Goal: Transaction & Acquisition: Download file/media

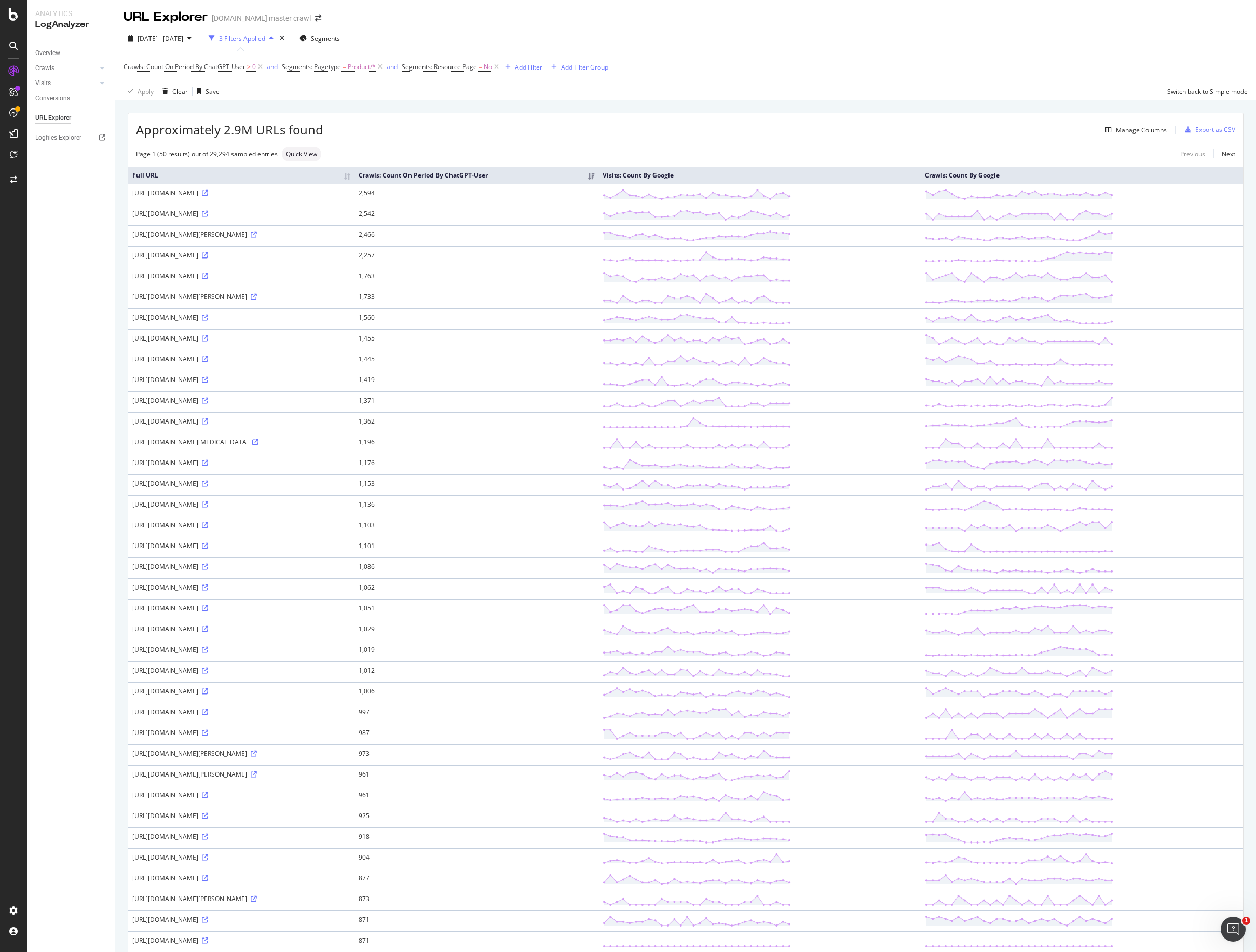
click at [763, 86] on div "Apply Clear Save Switch back to Simple mode" at bounding box center [685, 91] width 1141 height 17
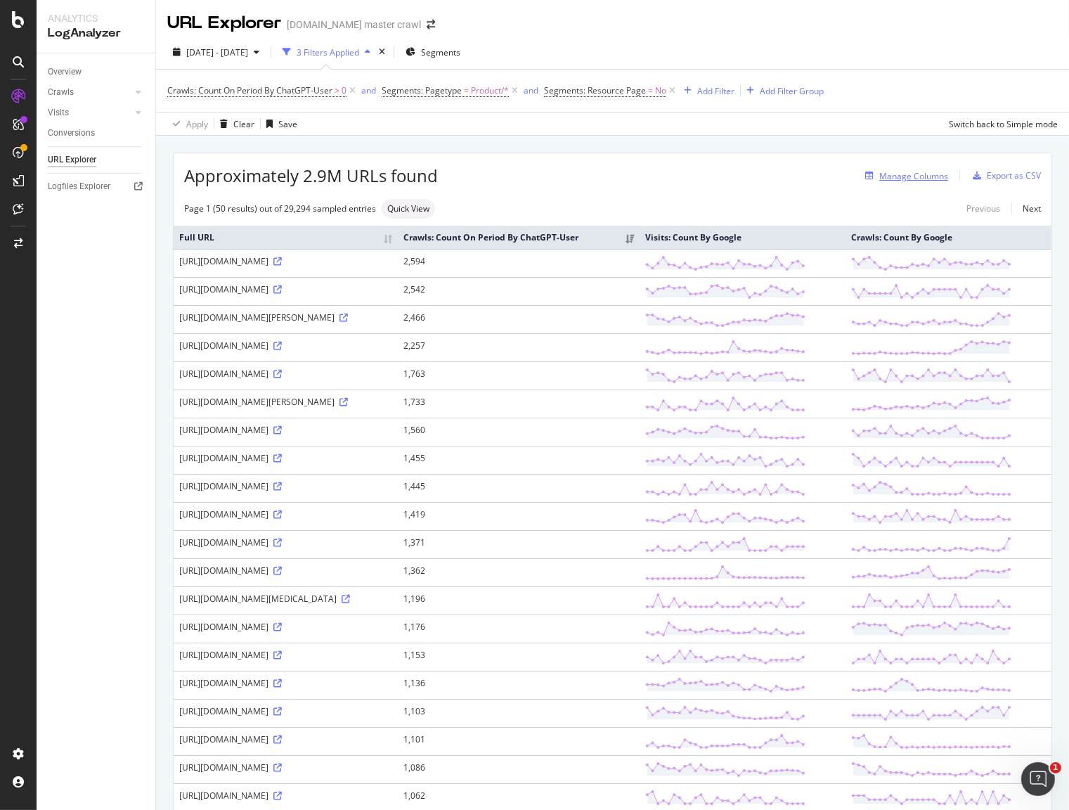
click at [914, 179] on div "Manage Columns" at bounding box center [913, 176] width 69 height 12
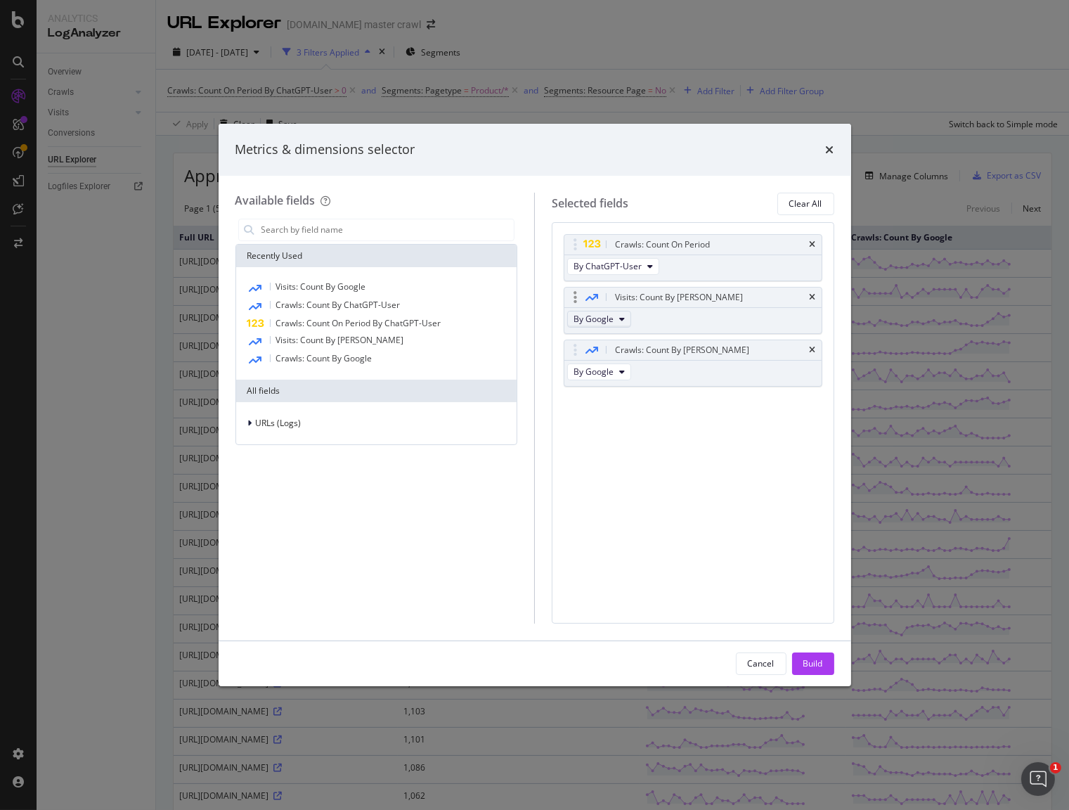
click at [619, 319] on icon "modal" at bounding box center [622, 319] width 6 height 8
click at [611, 400] on span "By OpenAI" at bounding box center [617, 395] width 78 height 13
click at [695, 441] on div "Crawls: Count On Period By ChatGPT-User Visits: Count By Day By OpenAI Crawls: …" at bounding box center [693, 422] width 283 height 401
click at [611, 370] on span "By Google" at bounding box center [593, 371] width 40 height 12
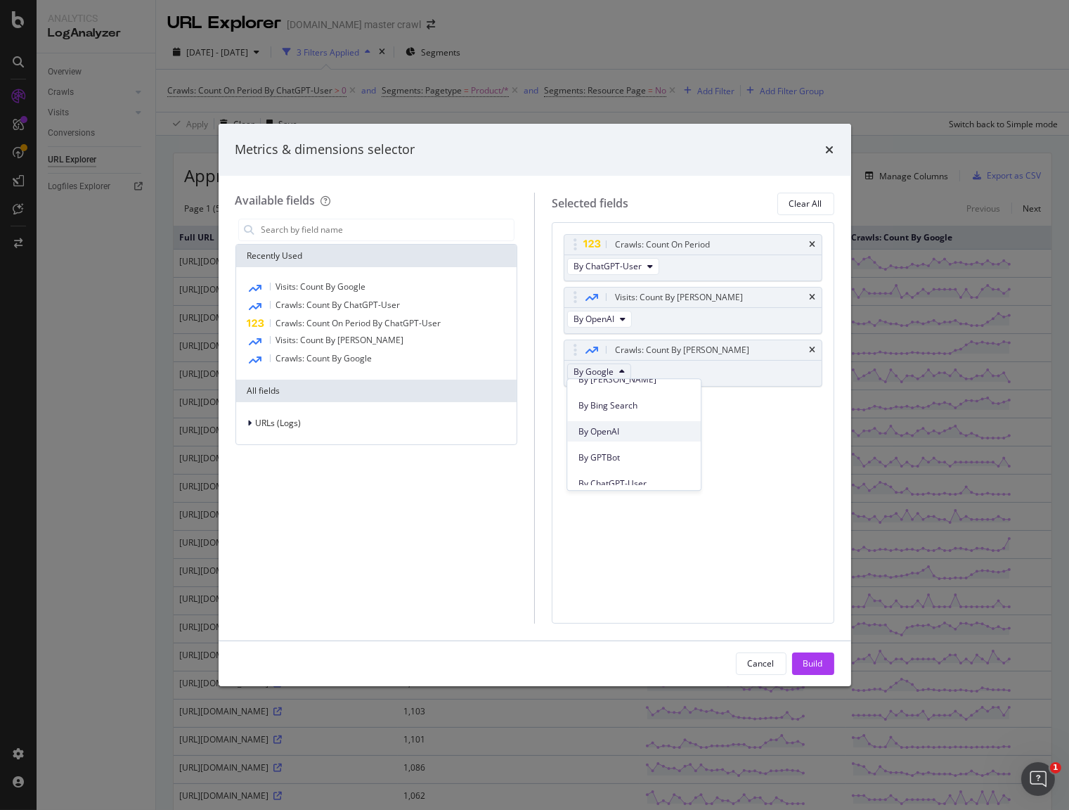
click at [638, 427] on span "By OpenAI" at bounding box center [633, 431] width 111 height 13
drag, startPoint x: 687, startPoint y: 440, endPoint x: 702, endPoint y: 484, distance: 46.0
click at [687, 440] on div "Crawls: Count On Period By ChatGPT-User Visits: Count By Day By OpenAI Crawls: …" at bounding box center [693, 422] width 283 height 401
click at [820, 659] on div "Build" at bounding box center [813, 663] width 20 height 12
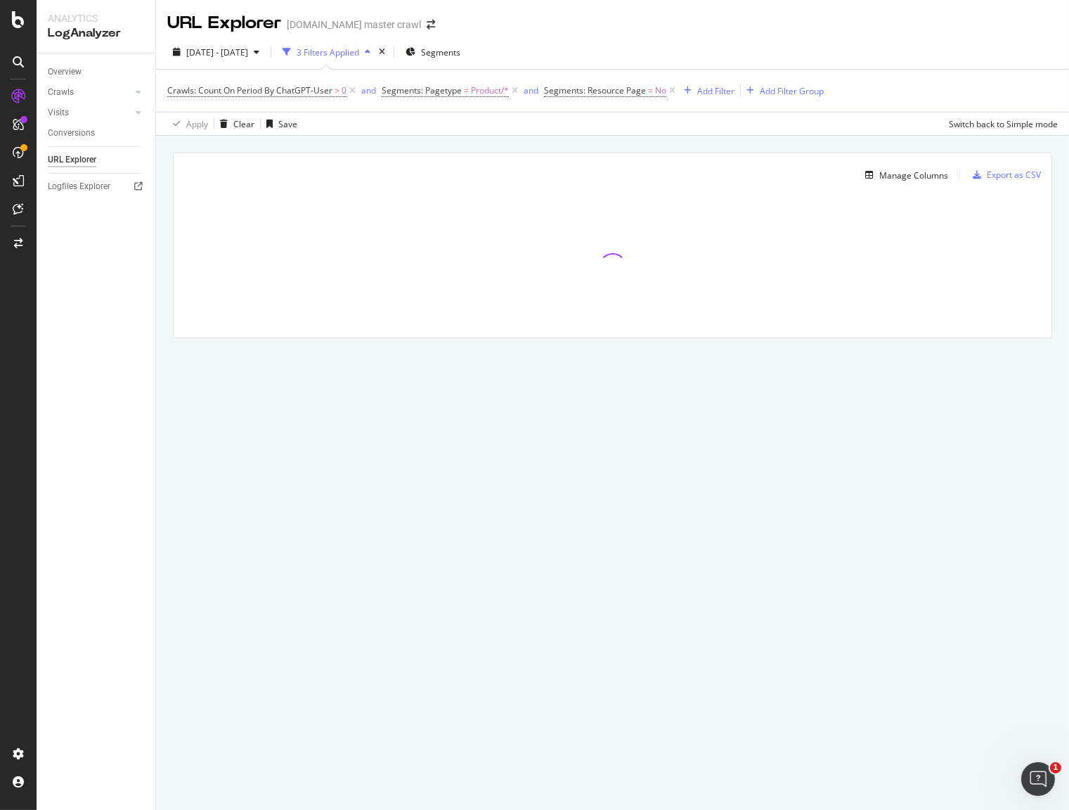
click at [903, 38] on div "2025 Aug. 8th - Sep. 6th 3 Filters Applied Segments Crawls: Count On Period By …" at bounding box center [612, 85] width 913 height 100
click at [864, 35] on div "2025 Aug. 8th - Sep. 6th 3 Filters Applied Segments Crawls: Count On Period By …" at bounding box center [612, 85] width 913 height 100
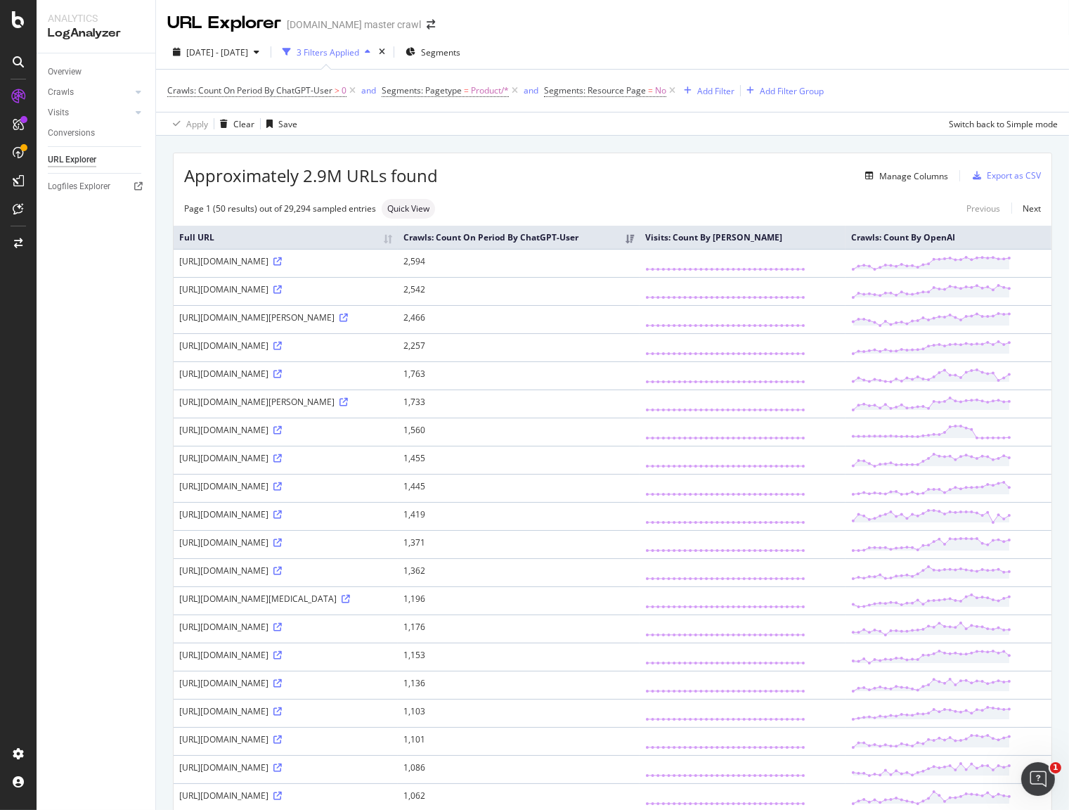
click at [640, 245] on th "Crawls: Count On Period By ChatGPT-User" at bounding box center [519, 237] width 242 height 23
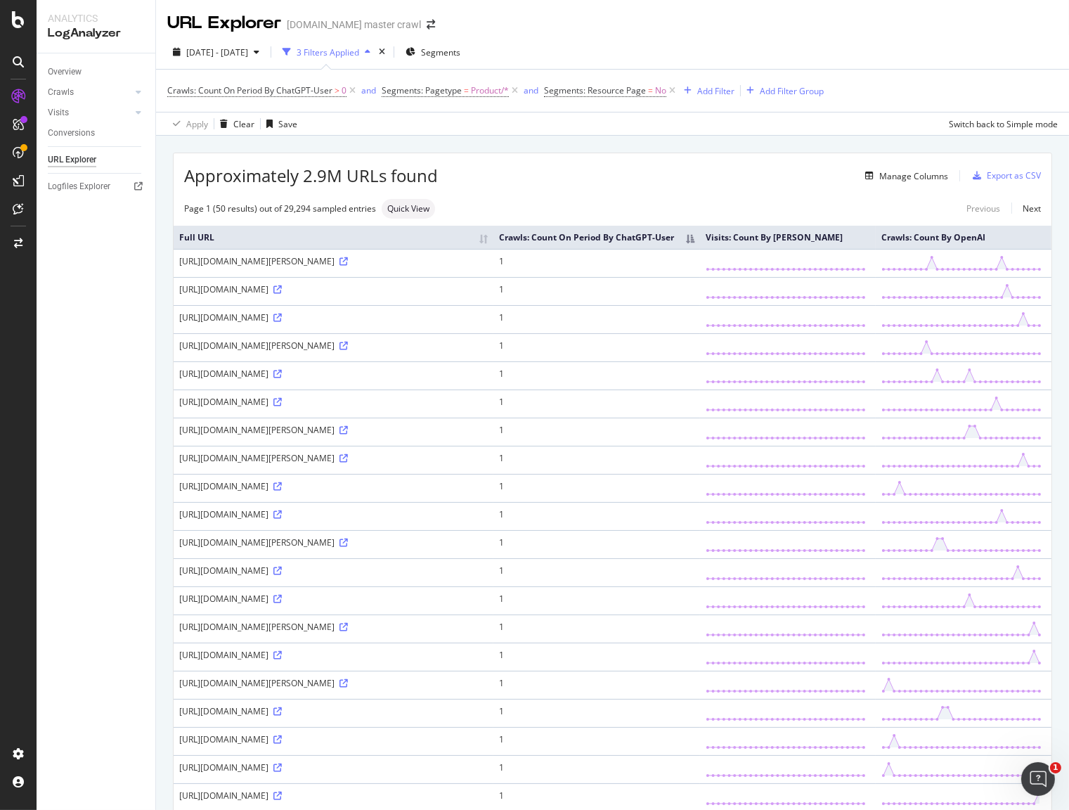
click at [852, 231] on th "Visits: Count By OpenAI" at bounding box center [788, 237] width 176 height 23
drag, startPoint x: 930, startPoint y: 261, endPoint x: 981, endPoint y: 252, distance: 51.5
click at [930, 249] on th "Crawls: Count By OpenAI" at bounding box center [964, 237] width 176 height 23
click at [1018, 249] on th "Crawls: Count By OpenAI" at bounding box center [964, 237] width 176 height 23
click at [902, 174] on div "Manage Columns" at bounding box center [913, 176] width 69 height 12
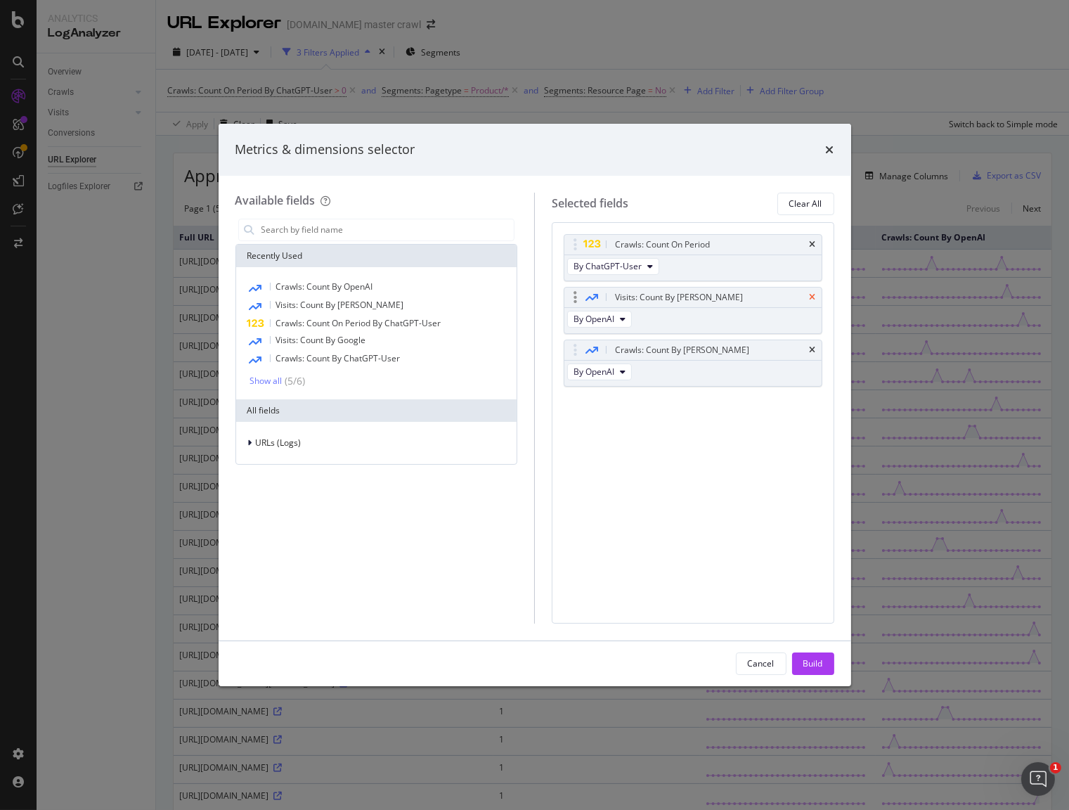
click at [815, 297] on icon "times" at bounding box center [813, 297] width 6 height 8
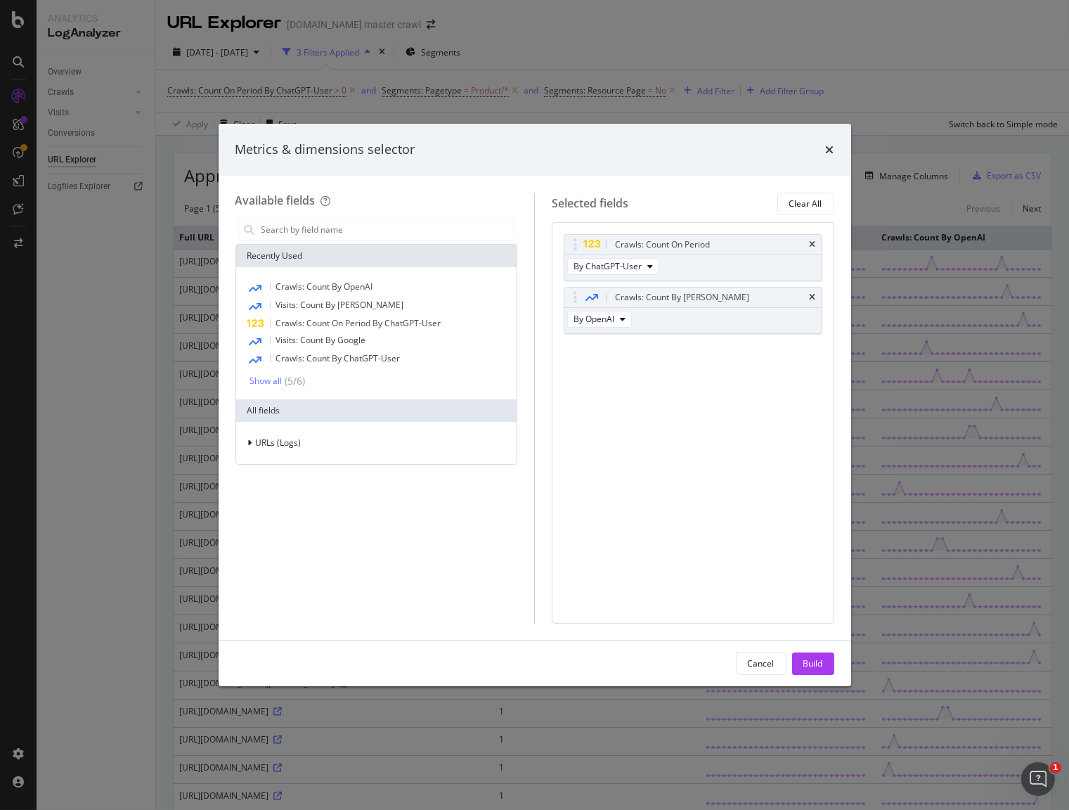
click at [741, 385] on div "Crawls: Count On Period By ChatGPT-User Crawls: Count By Day By OpenAI You can …" at bounding box center [693, 422] width 283 height 401
click at [656, 297] on div "Crawls: Count By Day" at bounding box center [682, 297] width 134 height 14
click at [624, 316] on icon "modal" at bounding box center [623, 319] width 6 height 8
drag, startPoint x: 770, startPoint y: 484, endPoint x: 772, endPoint y: 530, distance: 45.7
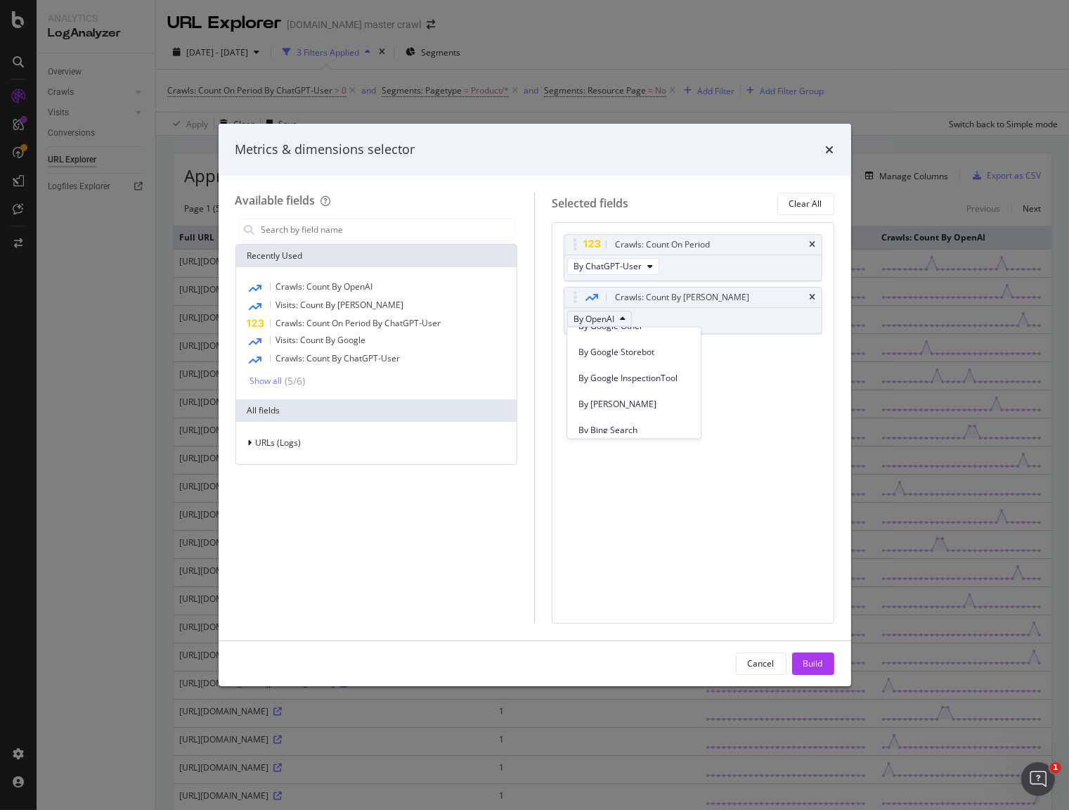
click at [770, 484] on div "Crawls: Count On Period By ChatGPT-User Crawls: Count By Day By OpenAI You can …" at bounding box center [693, 422] width 283 height 401
click at [735, 469] on div "Crawls: Count On Period By ChatGPT-User Crawls: Count By Day By OpenAI You can …" at bounding box center [693, 422] width 283 height 401
click at [606, 317] on span "By OpenAI" at bounding box center [593, 319] width 41 height 12
click at [656, 358] on span "By ChatGPT-User" at bounding box center [633, 361] width 111 height 13
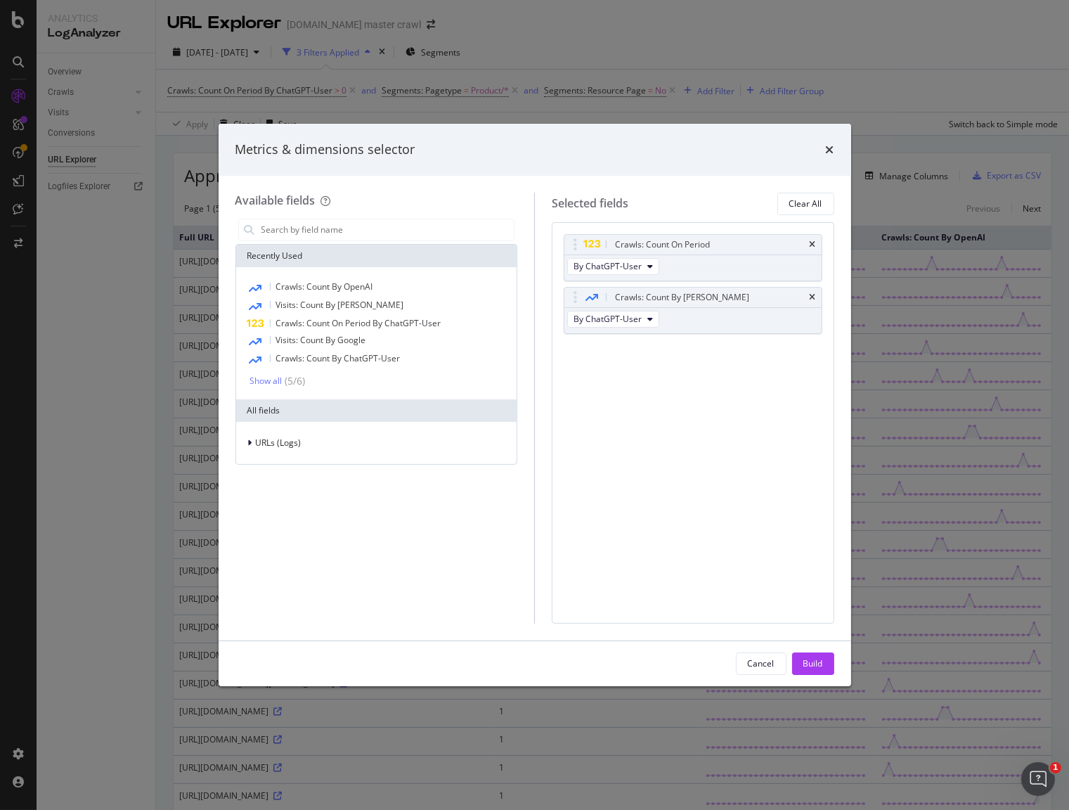
click at [726, 478] on div "Crawls: Count On Period By ChatGPT-User Crawls: Count By Day By ChatGPT-User Yo…" at bounding box center [693, 422] width 283 height 401
click at [818, 659] on div "Build" at bounding box center [813, 663] width 20 height 12
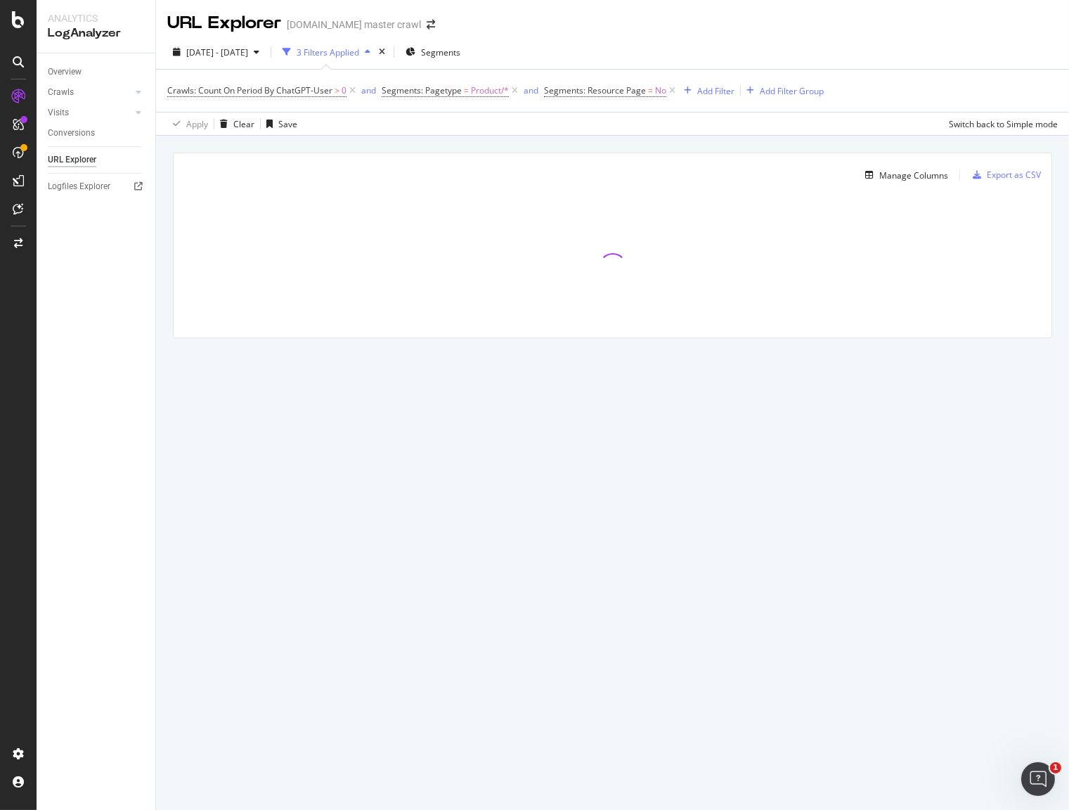
drag, startPoint x: 403, startPoint y: 481, endPoint x: 269, endPoint y: 439, distance: 140.7
click at [403, 481] on div "URL Explorer target.com master crawl 2025 Aug. 8th - Sep. 6th 3 Filters Applied…" at bounding box center [612, 405] width 913 height 810
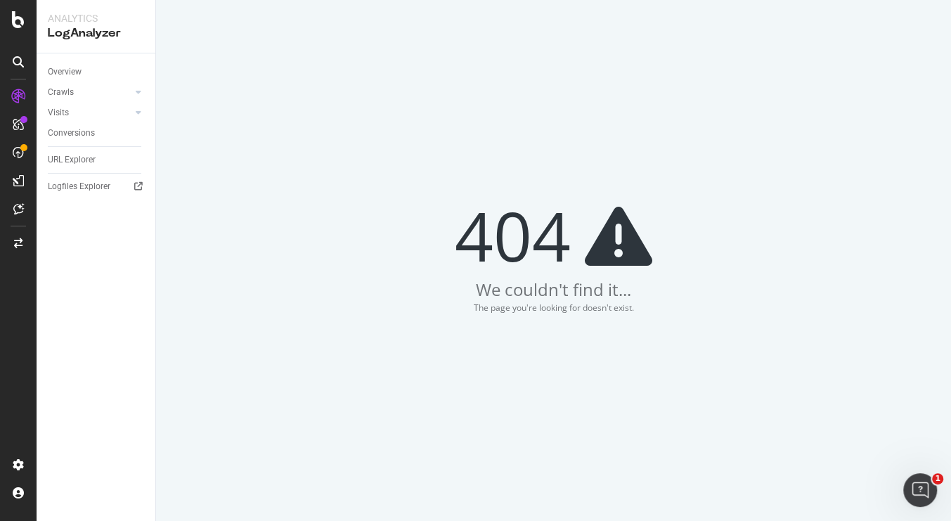
click at [372, 129] on div "404 We couldn't find it... The page you're looking for doesn't exist." at bounding box center [553, 260] width 795 height 521
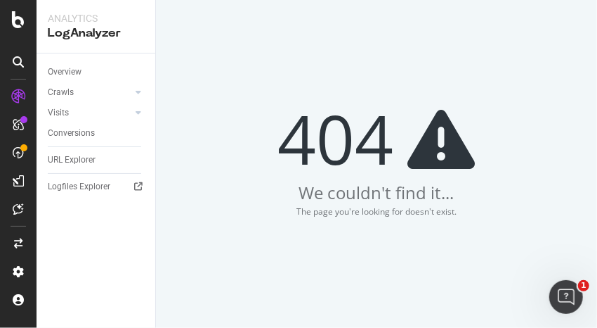
click at [257, 36] on div "404 We couldn't find it... The page you're looking for doesn't exist." at bounding box center [376, 164] width 441 height 328
click at [271, 60] on div "404 We couldn't find it... The page you're looking for doesn't exist." at bounding box center [376, 164] width 441 height 328
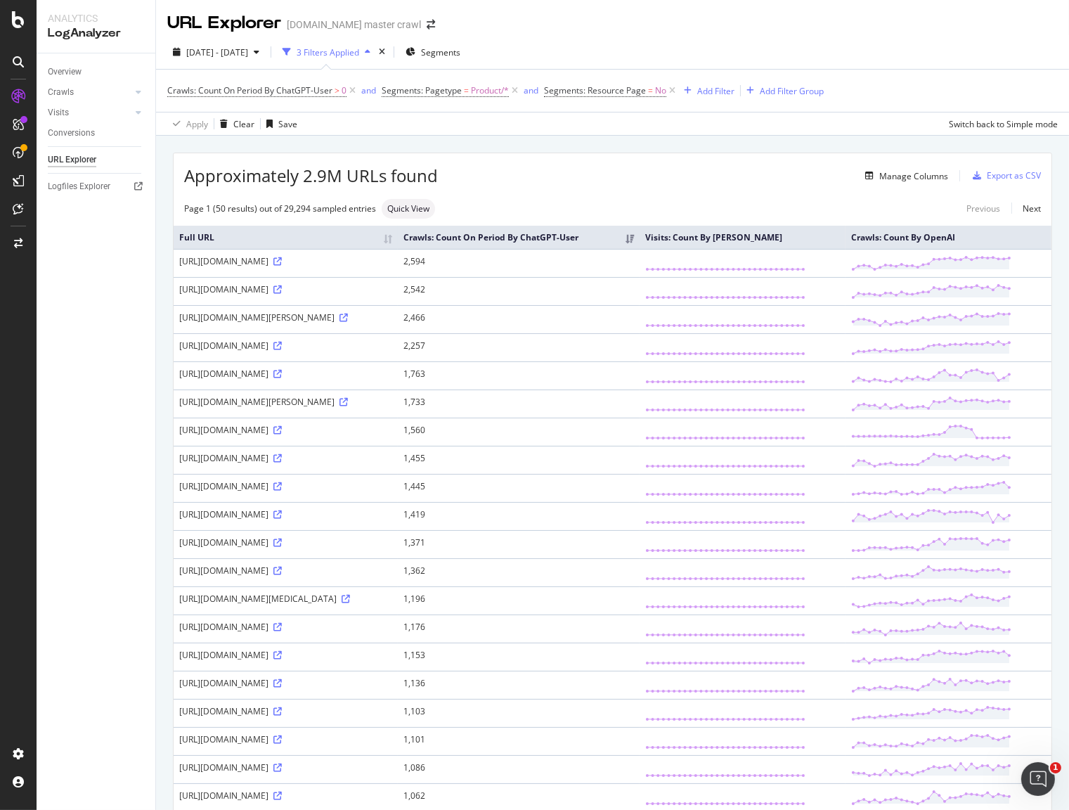
click at [775, 247] on th "Visits: Count By OpenAI" at bounding box center [743, 237] width 206 height 23
click at [907, 175] on div "Manage Columns" at bounding box center [913, 176] width 69 height 12
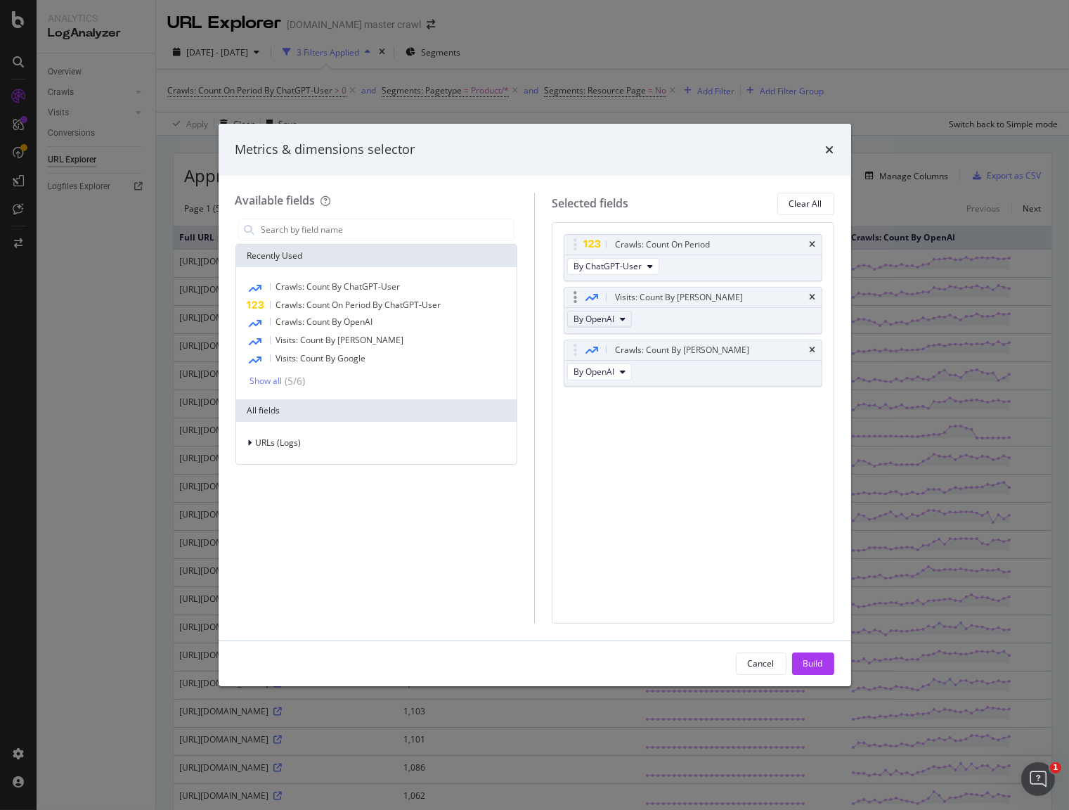
click at [598, 318] on span "By OpenAI" at bounding box center [593, 319] width 41 height 12
click at [735, 500] on div "Crawls: Count On Period By ChatGPT-User Visits: Count By Day By OpenAI Crawls: …" at bounding box center [693, 422] width 283 height 401
click at [774, 664] on button "Cancel" at bounding box center [761, 663] width 51 height 22
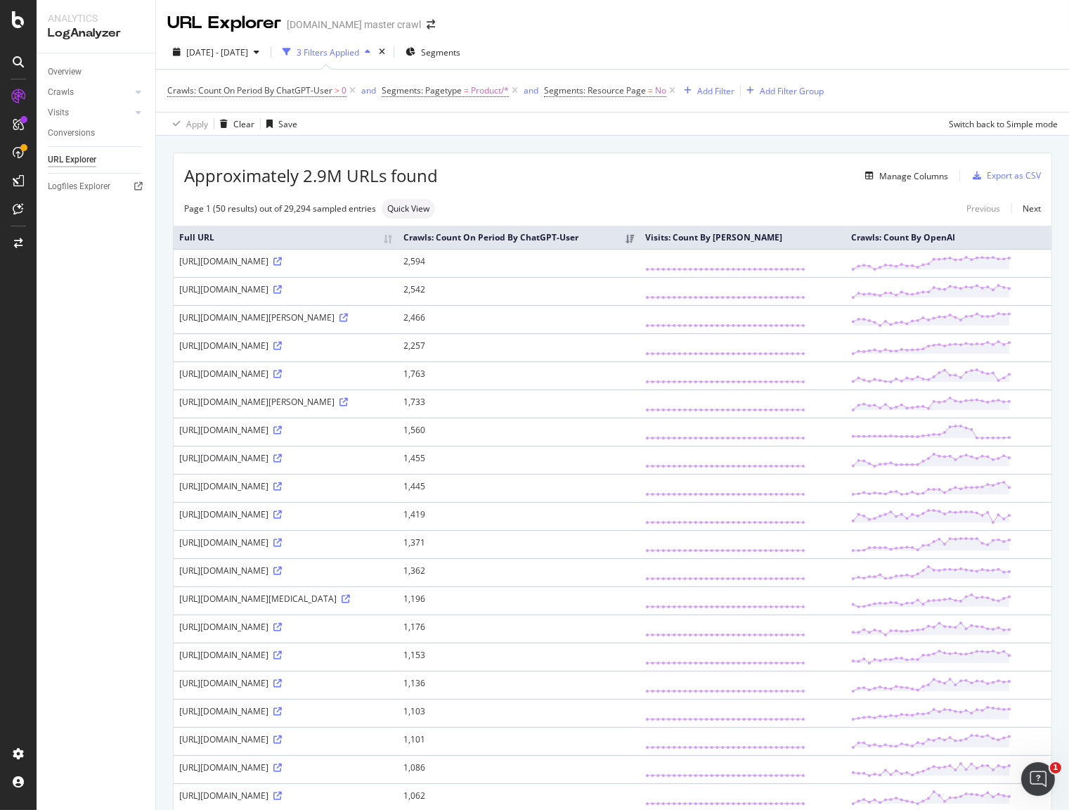
click at [914, 41] on div "2025 Aug. 8th - Sep. 6th 3 Filters Applied Segments" at bounding box center [612, 55] width 913 height 28
click at [889, 39] on div "2025 Aug. 8th - Sep. 6th 3 Filters Applied Segments Crawls: Count On Period By …" at bounding box center [612, 85] width 913 height 100
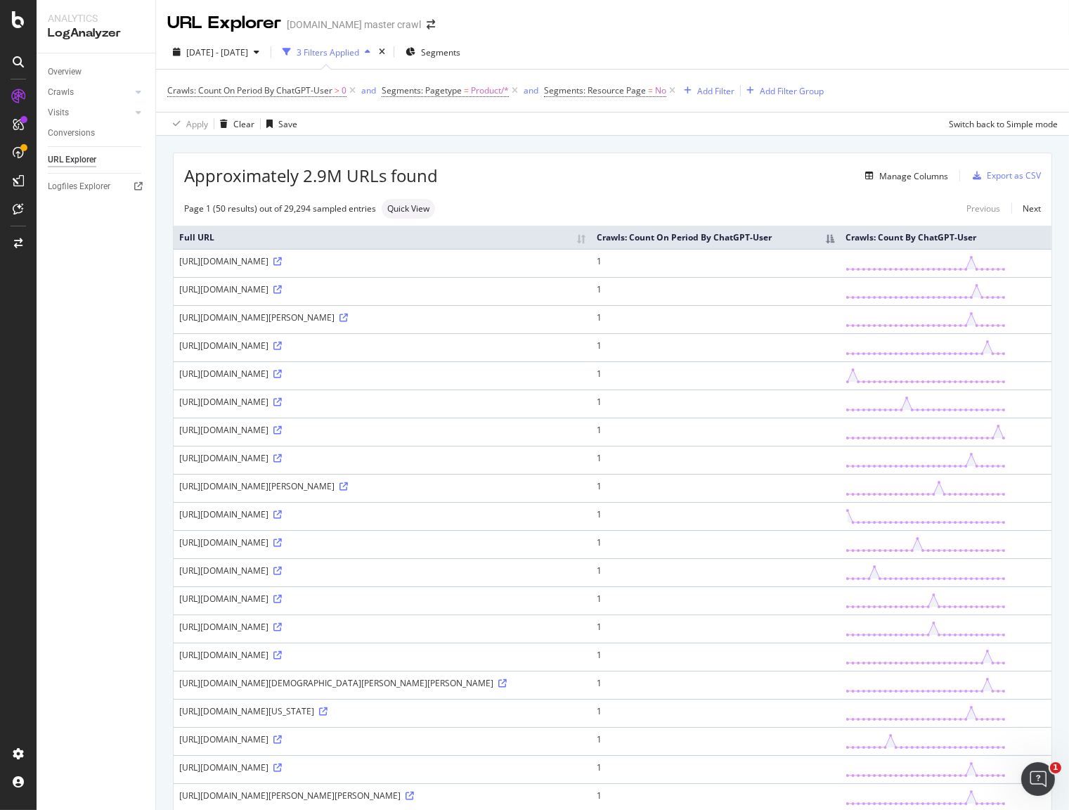
click at [840, 243] on th "Crawls: Count On Period By ChatGPT-User" at bounding box center [715, 237] width 249 height 23
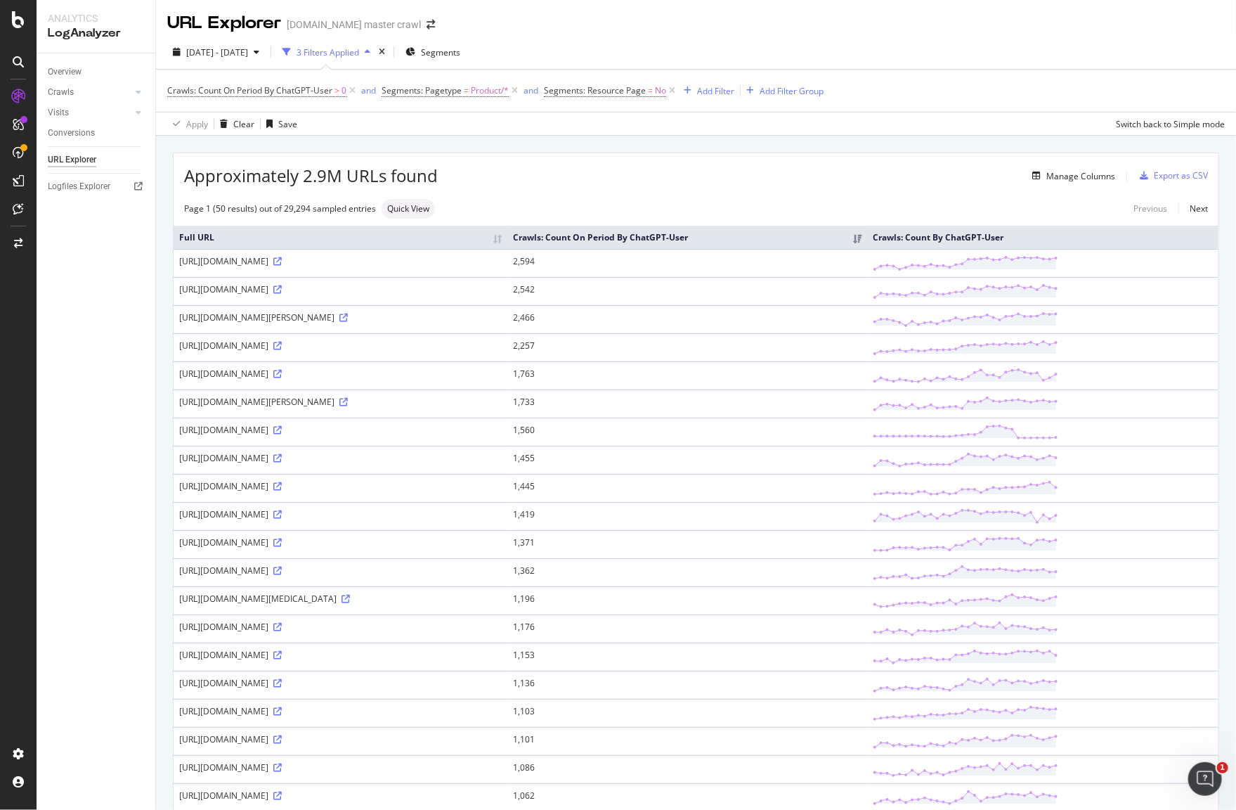
click at [988, 157] on div "Approximately 2.9M URLs found Manage Columns Export as CSV" at bounding box center [696, 170] width 1045 height 34
click at [1068, 172] on div "Export as CSV" at bounding box center [1181, 175] width 54 height 12
click at [1068, 175] on div "Export as CSV" at bounding box center [1181, 175] width 54 height 12
drag, startPoint x: 1063, startPoint y: 37, endPoint x: 1020, endPoint y: 4, distance: 54.1
click at [1063, 36] on div "2025 Aug. 8th - Sep. 6th 3 Filters Applied Segments Crawls: Count On Period By …" at bounding box center [696, 85] width 1080 height 100
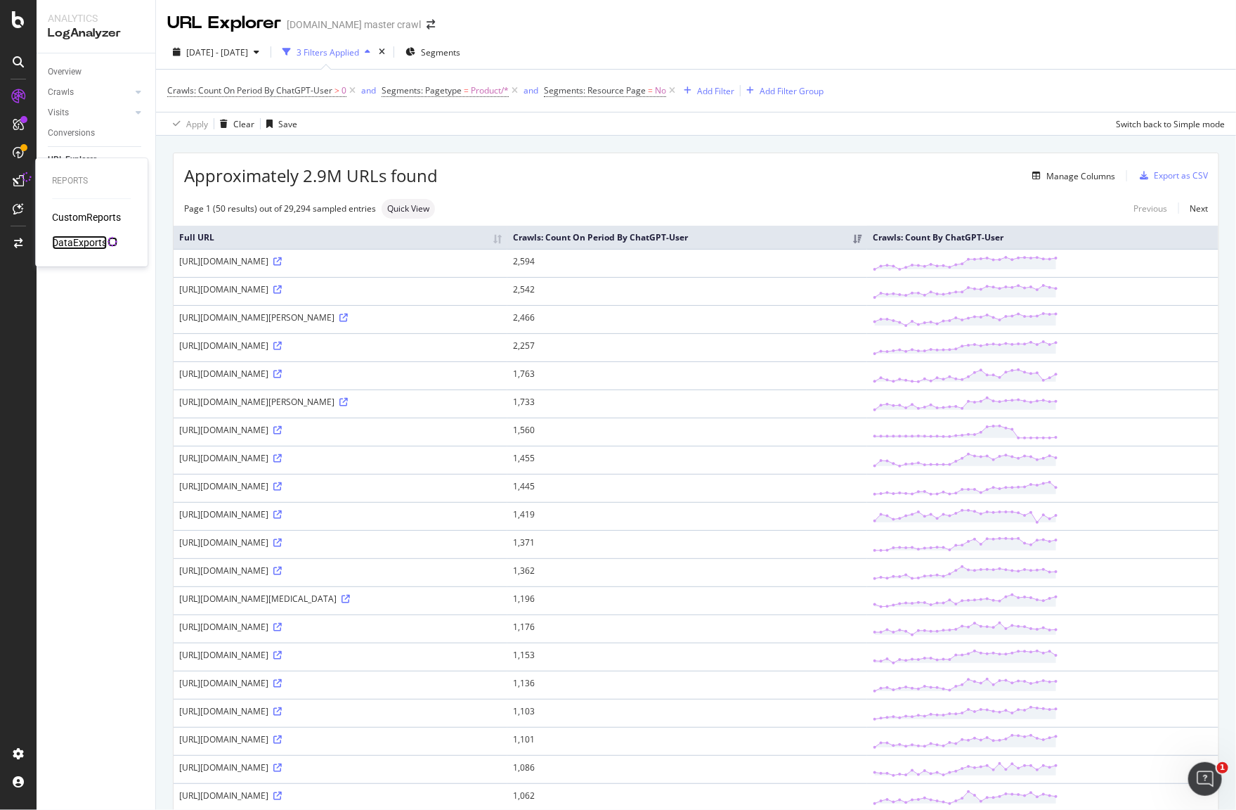
click at [96, 245] on div "DataExports" at bounding box center [79, 242] width 55 height 14
click at [1068, 60] on div "2025 Aug. 8th - Sep. 6th 3 Filters Applied Segments" at bounding box center [696, 55] width 1080 height 28
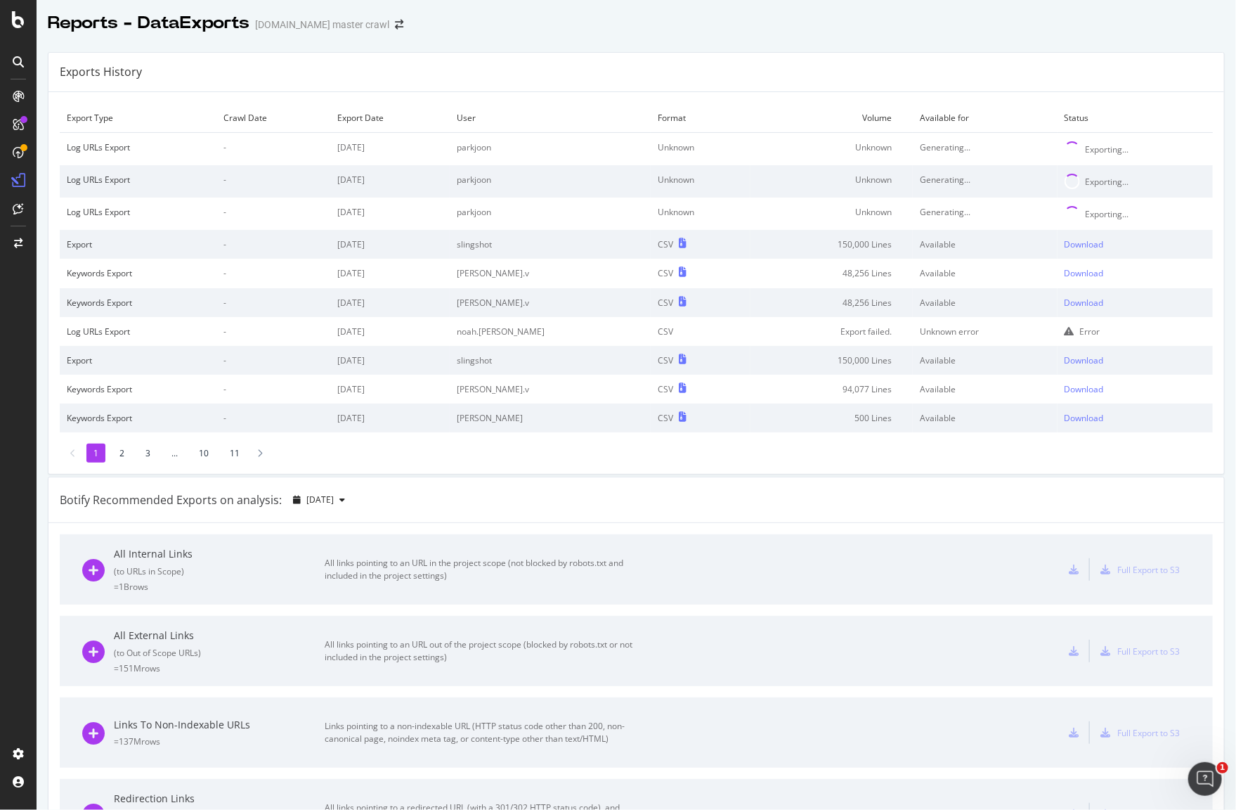
click at [884, 214] on td "Unknown" at bounding box center [832, 213] width 162 height 32
click at [867, 44] on div "Exports History Export Type Crawl Date Export Date User Format Volume Available…" at bounding box center [637, 748] width 1200 height 1415
drag, startPoint x: 1079, startPoint y: 38, endPoint x: 1072, endPoint y: 26, distance: 13.9
click at [1079, 38] on div at bounding box center [637, 38] width 1200 height 6
click at [969, 26] on div "Reports - DataExports target.com master crawl" at bounding box center [637, 17] width 1200 height 35
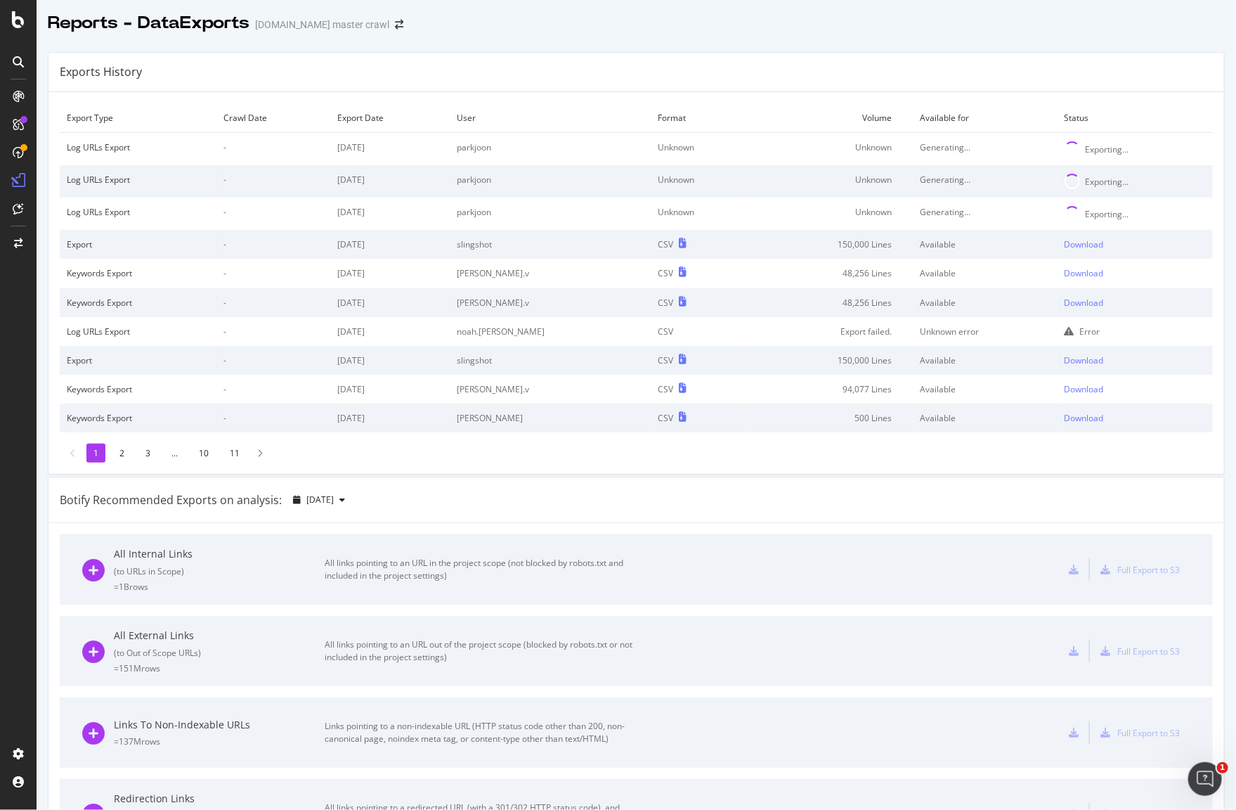
click at [848, 465] on div "Export Type Crawl Date Export Date User Format Volume Available for Status Log …" at bounding box center [636, 283] width 1176 height 382
click at [1064, 57] on div "Exports History" at bounding box center [636, 72] width 1176 height 39
click at [501, 70] on div "Exports History" at bounding box center [636, 72] width 1176 height 39
click at [940, 92] on div "Export Type Crawl Date Export Date User Format Volume Available for Status Log …" at bounding box center [636, 283] width 1176 height 382
click at [915, 84] on div "Exports History" at bounding box center [636, 72] width 1176 height 39
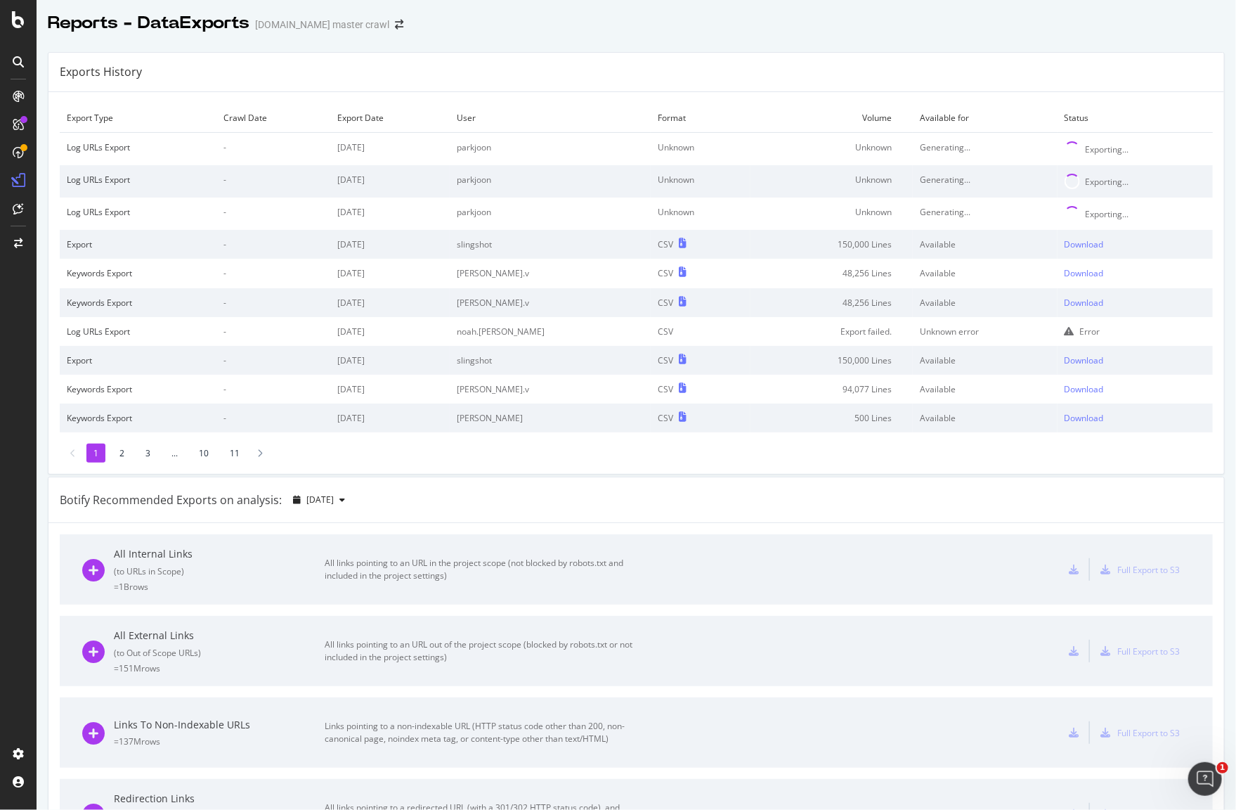
click at [907, 65] on div "Exports History" at bounding box center [636, 72] width 1176 height 39
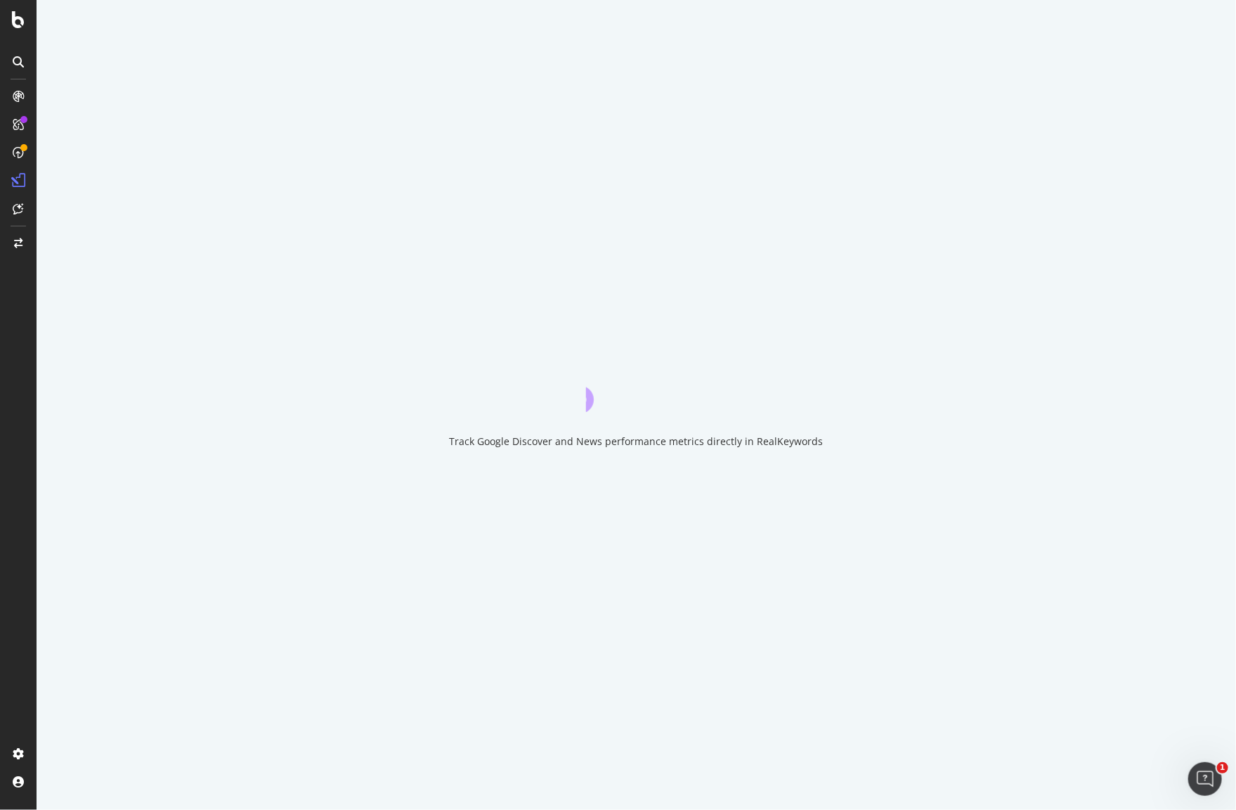
click at [890, 592] on div "Track Google Discover and News performance metrics directly in RealKeywords" at bounding box center [637, 405] width 1200 height 810
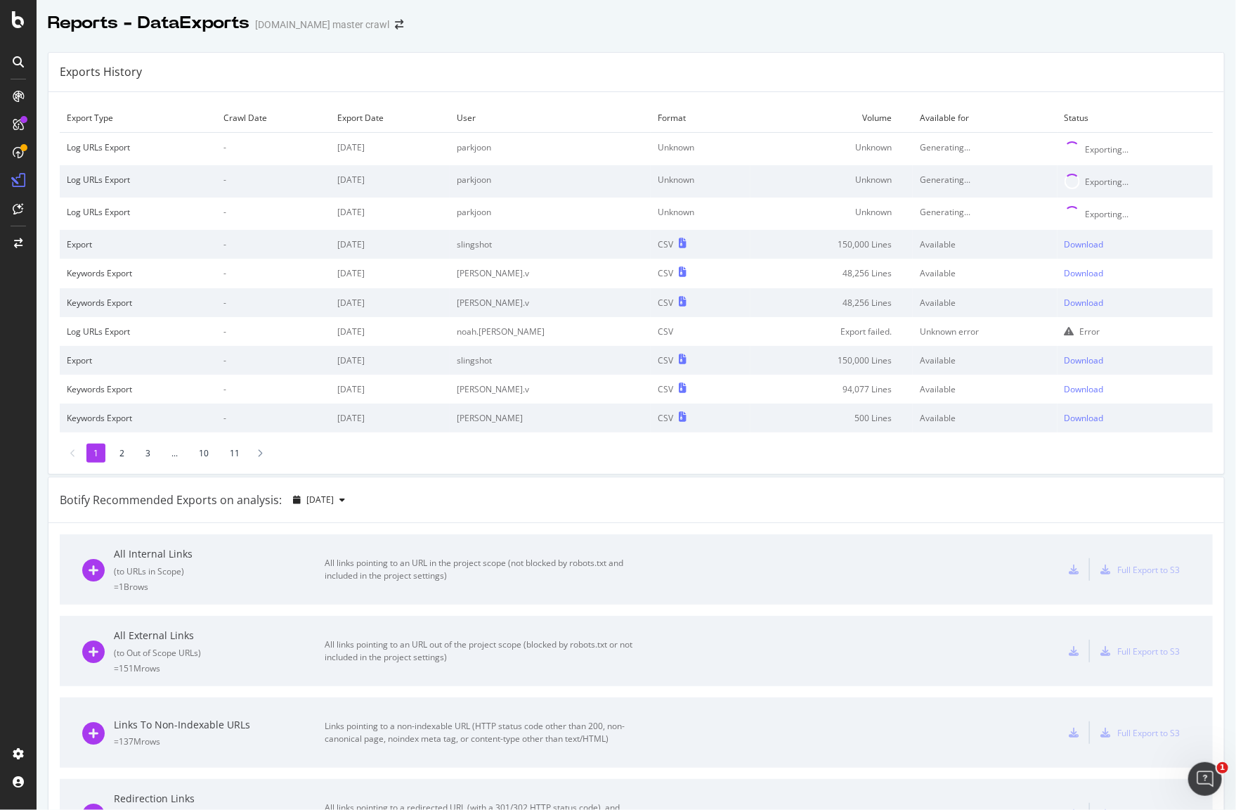
click at [649, 469] on div "Export Type Crawl Date Export Date User Format Volume Available for Status Log …" at bounding box center [636, 283] width 1176 height 382
click at [770, 29] on div "Reports - DataExports [DOMAIN_NAME] master crawl" at bounding box center [637, 17] width 1200 height 35
click at [866, 41] on div "Exports History Export Type Crawl Date Export Date User Format Volume Available…" at bounding box center [637, 748] width 1200 height 1415
click at [723, 74] on div "Exports History" at bounding box center [636, 72] width 1176 height 39
click at [658, 93] on div "Export Type Crawl Date Export Date User Format Volume Available for Status Log …" at bounding box center [636, 283] width 1176 height 382
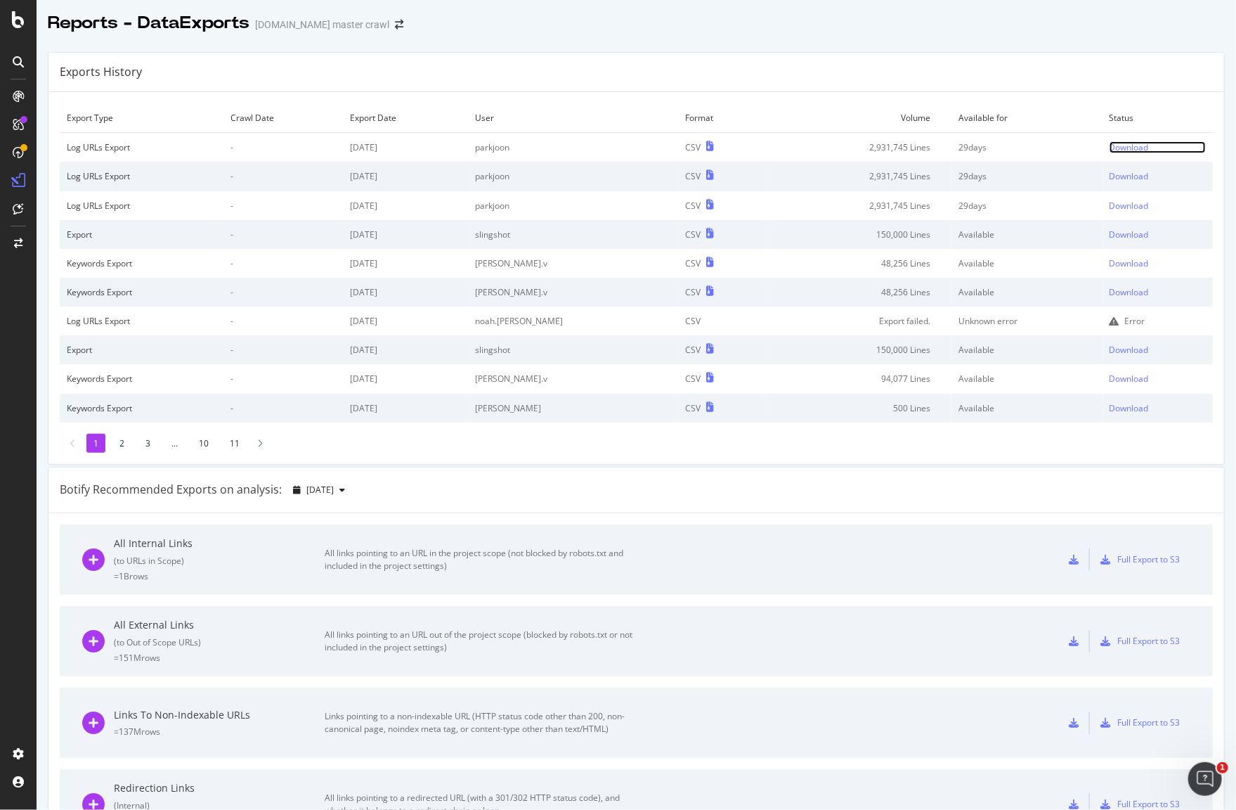
click at [1117, 146] on div "Download" at bounding box center [1129, 147] width 39 height 12
